Goal: Find specific page/section

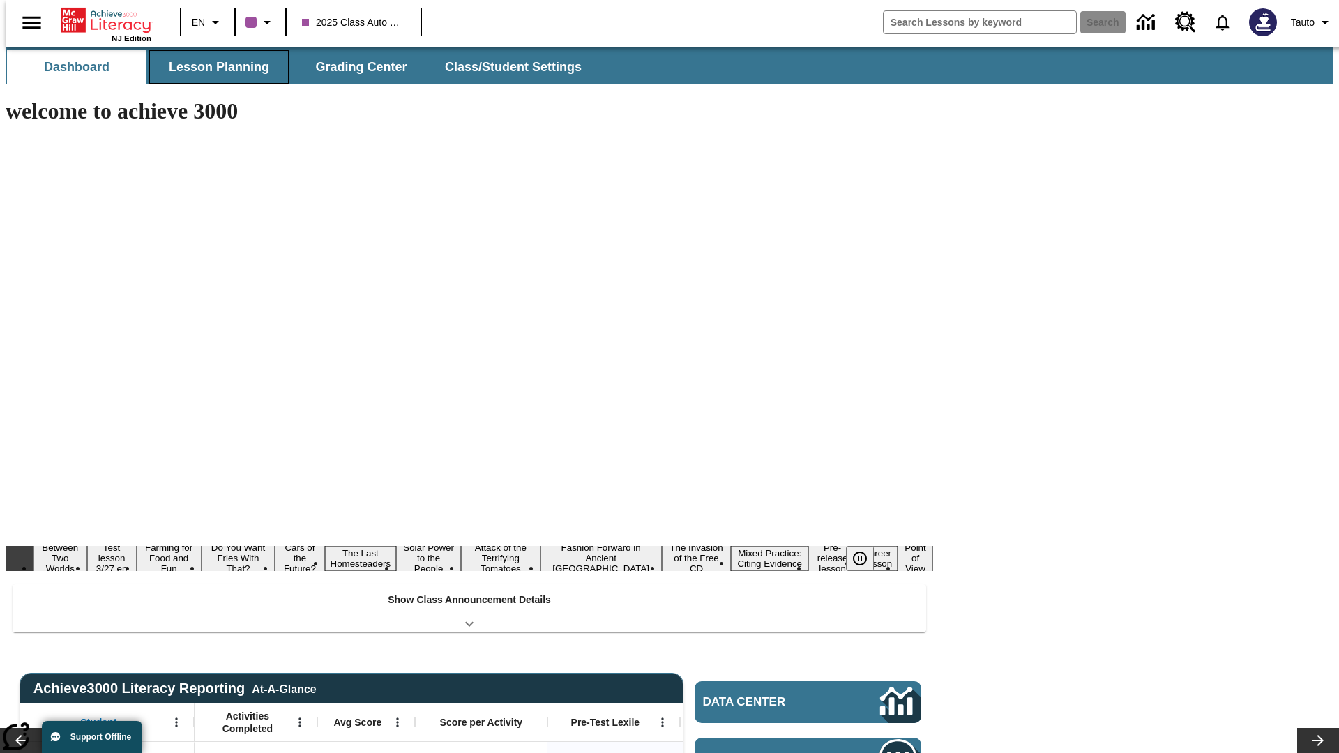
click at [213, 67] on span "Lesson Planning" at bounding box center [219, 67] width 100 height 16
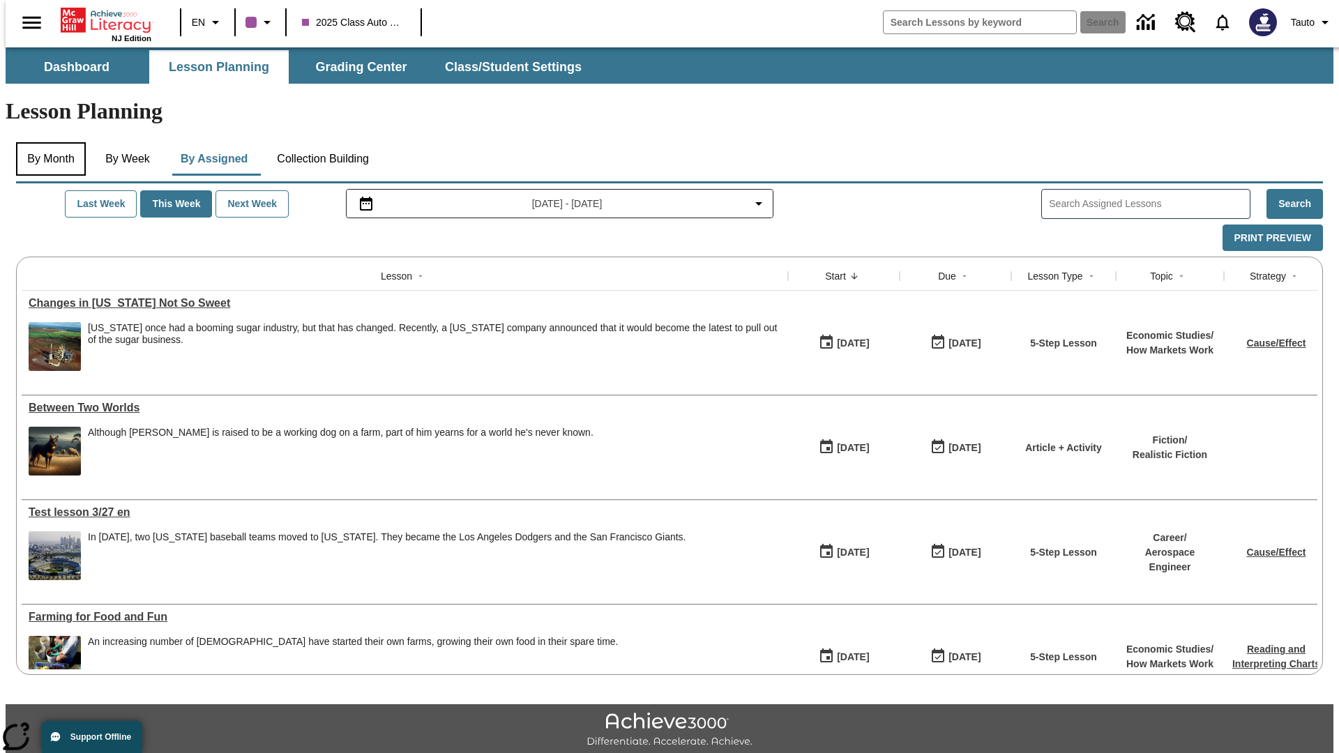
click at [47, 142] on button "By Month" at bounding box center [51, 158] width 70 height 33
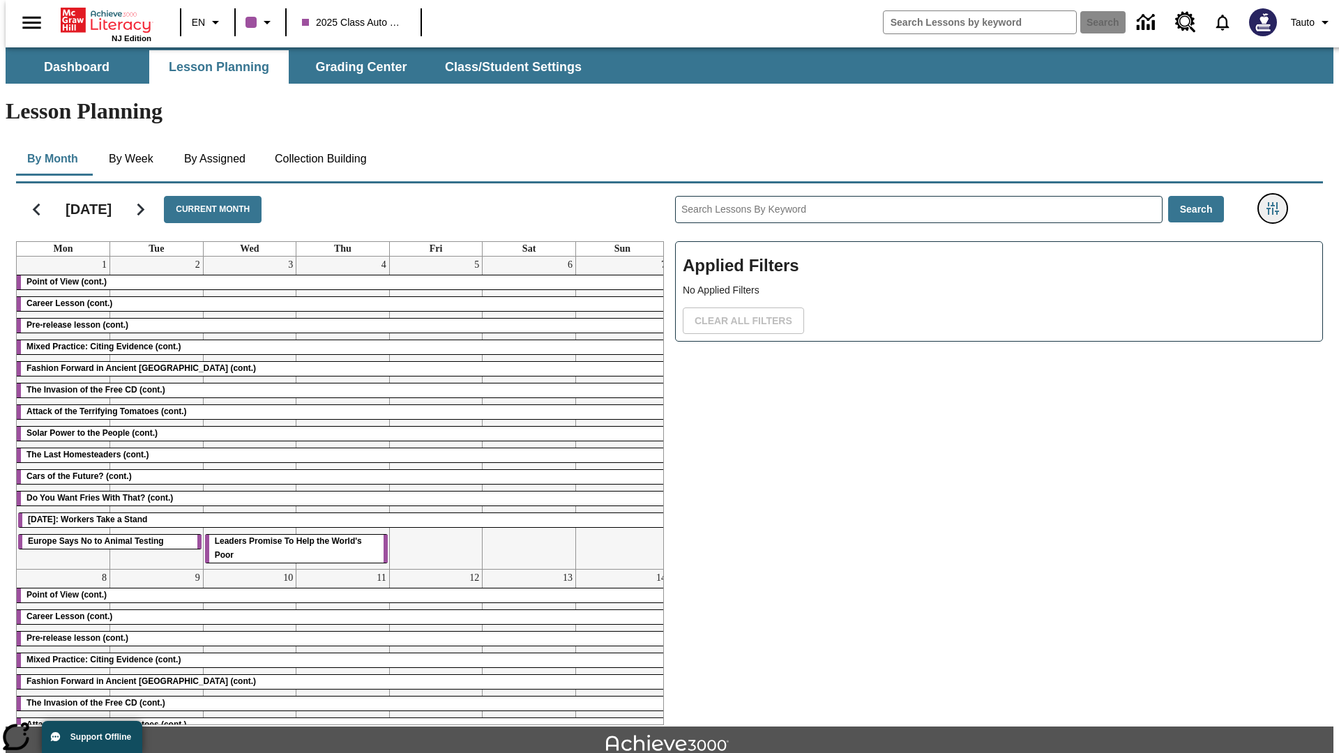
click at [1277, 202] on icon "Filters Side menu" at bounding box center [1273, 208] width 13 height 13
